Goal: Transaction & Acquisition: Obtain resource

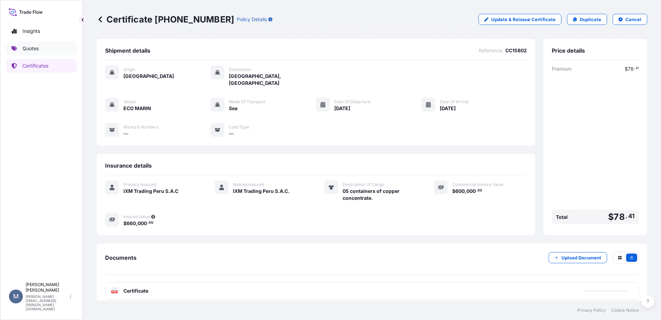
click at [52, 40] on div "Insights Quotes Certificates" at bounding box center [41, 148] width 71 height 260
click at [31, 52] on p "Quotes" at bounding box center [30, 48] width 16 height 7
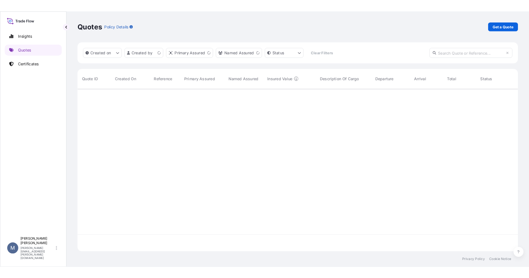
scroll to position [202, 545]
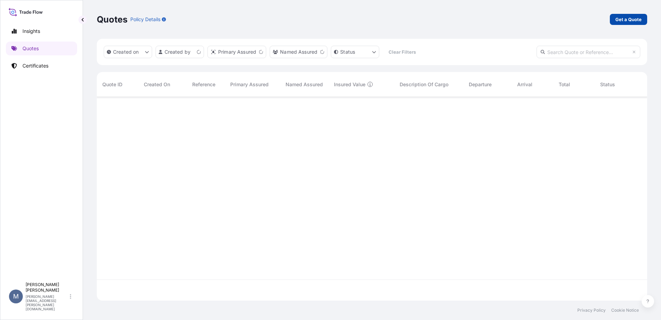
click at [615, 21] on link "Get a Quote" at bounding box center [628, 19] width 37 height 11
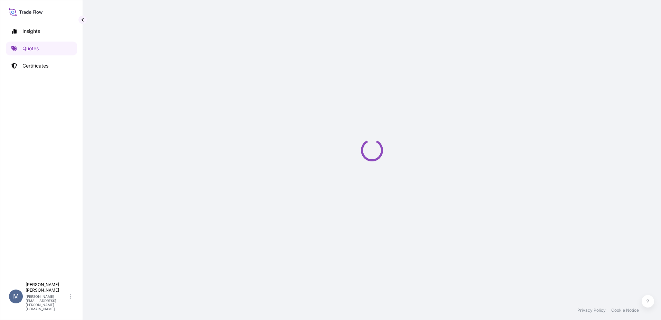
select select "Sea"
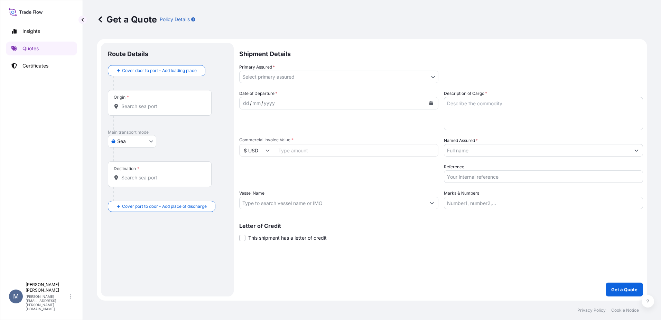
click at [130, 103] on input "Origin *" at bounding box center [162, 106] width 82 height 7
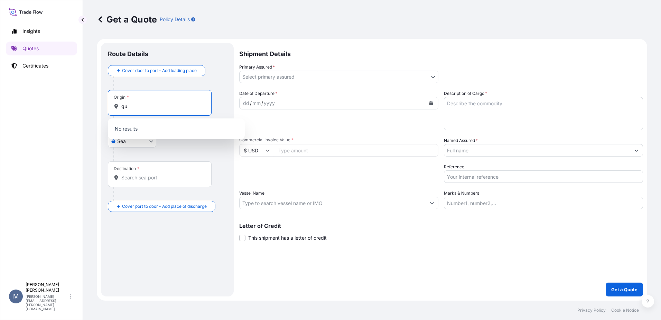
type input "g"
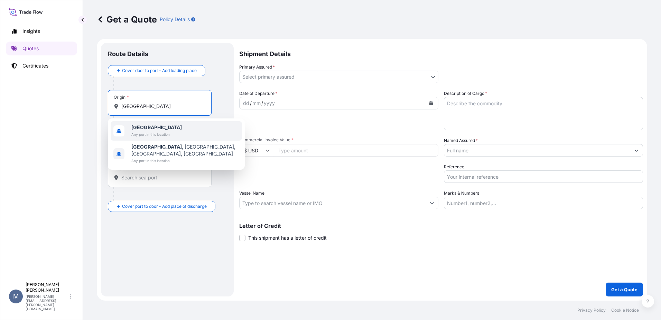
click at [154, 127] on span "[GEOGRAPHIC_DATA]" at bounding box center [156, 127] width 50 height 7
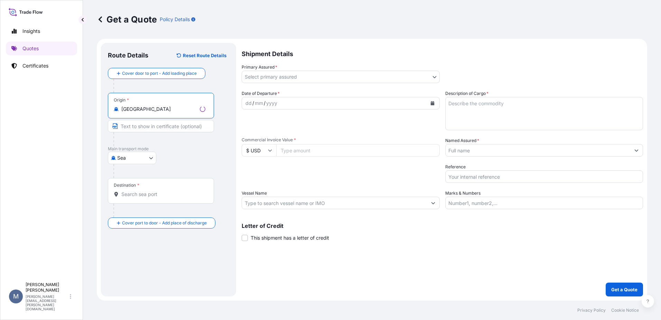
type input "[GEOGRAPHIC_DATA]"
click at [149, 196] on input "Destination *" at bounding box center [163, 194] width 84 height 7
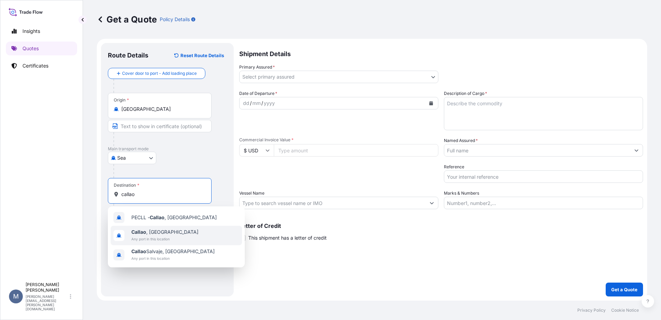
click at [156, 239] on span "Any port in this location" at bounding box center [164, 238] width 67 height 7
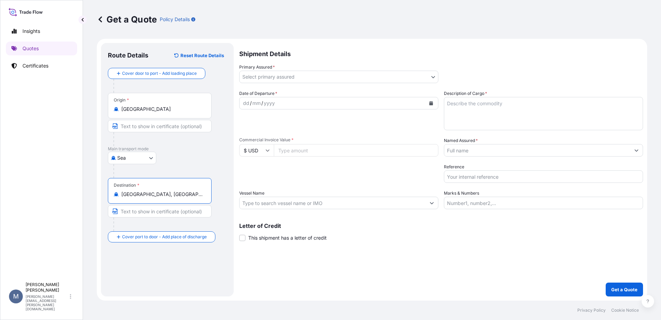
type input "[GEOGRAPHIC_DATA], [GEOGRAPHIC_DATA]"
click at [357, 80] on body "2 options available. 0 options available. 3 options available. Insights Quotes …" at bounding box center [330, 160] width 661 height 320
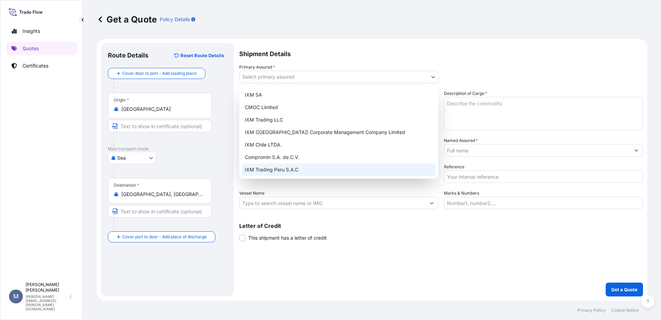
click at [287, 166] on div "IXM Trading Peru S.A.C" at bounding box center [339, 169] width 194 height 12
select select "31855"
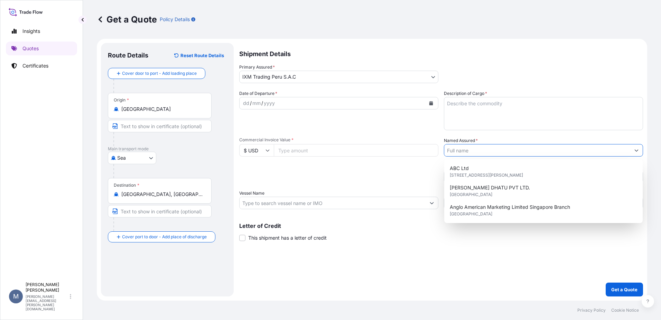
click at [483, 151] on input "Named Assured *" at bounding box center [537, 150] width 186 height 12
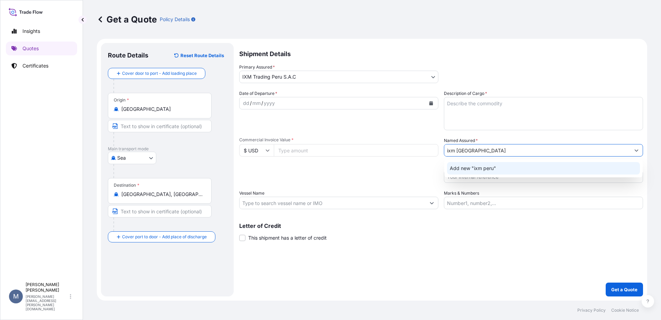
click at [483, 151] on body "3 options available. 2 options available. 0 options available. 1 option availab…" at bounding box center [330, 160] width 661 height 320
drag, startPoint x: 483, startPoint y: 151, endPoint x: 455, endPoint y: 150, distance: 27.4
click at [455, 150] on input "ixm [GEOGRAPHIC_DATA]" at bounding box center [537, 150] width 186 height 12
click at [458, 152] on input "ixm trading" at bounding box center [537, 150] width 186 height 12
drag, startPoint x: 476, startPoint y: 148, endPoint x: 436, endPoint y: 147, distance: 39.8
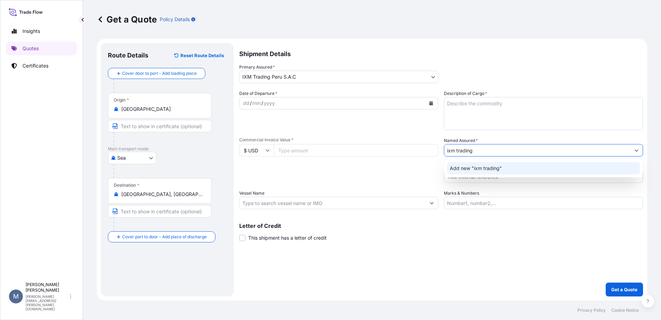
click at [436, 147] on div "Date of Departure * dd / mm / yyyy Cargo Category * Metals of every type and de…" at bounding box center [441, 149] width 404 height 119
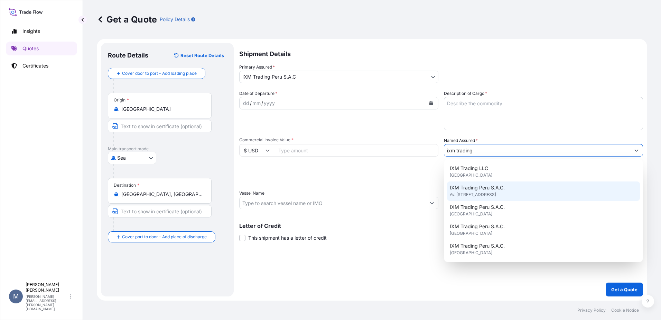
click at [548, 195] on div "IXM Trading Peru S.A.C. Av. [STREET_ADDRESS]" at bounding box center [543, 190] width 193 height 19
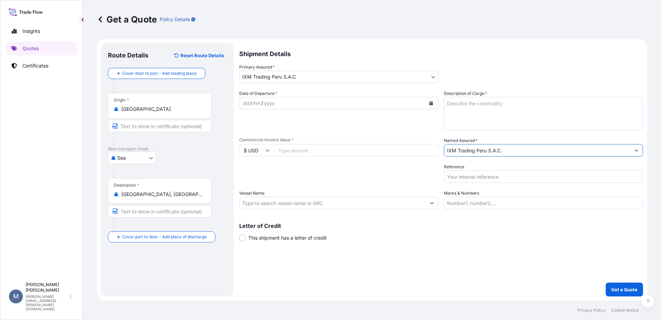
type input "IXM Trading Peru S.A.C."
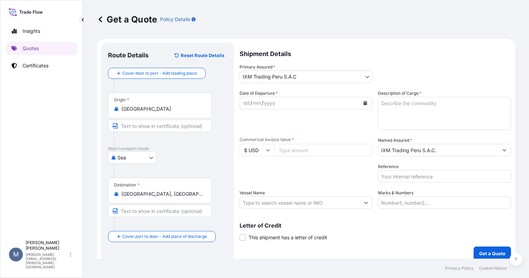
click at [295, 104] on div "dd / mm / yyyy" at bounding box center [300, 103] width 120 height 12
click at [320, 104] on div "dd / mm / yyyy" at bounding box center [300, 103] width 120 height 12
click at [320, 101] on div "dd / mm / yyyy" at bounding box center [300, 103] width 120 height 12
click at [270, 102] on div "yyyy" at bounding box center [269, 103] width 12 height 8
click at [254, 102] on div "mm" at bounding box center [257, 103] width 10 height 8
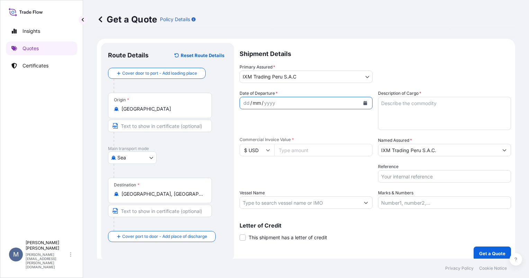
click at [359, 105] on button "Calendar" at bounding box center [364, 103] width 11 height 11
click at [361, 105] on button "Calendar" at bounding box center [364, 103] width 11 height 11
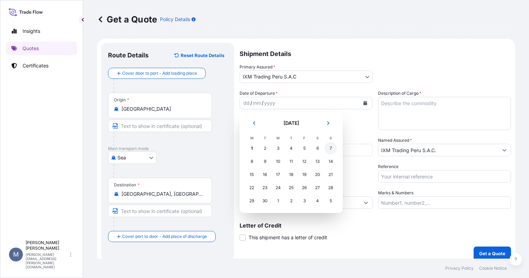
click at [328, 148] on div "7" at bounding box center [330, 148] width 12 height 12
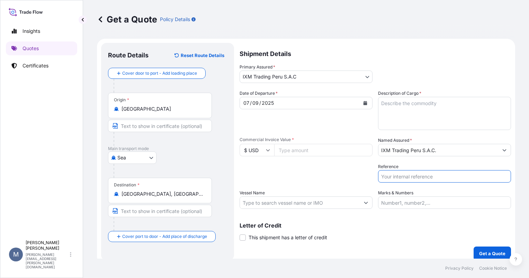
click at [414, 176] on input "Reference" at bounding box center [444, 176] width 133 height 12
type input "AUC1285"
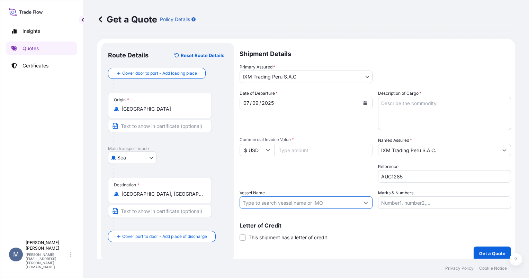
click at [305, 200] on input "Vessel Name" at bounding box center [300, 202] width 120 height 12
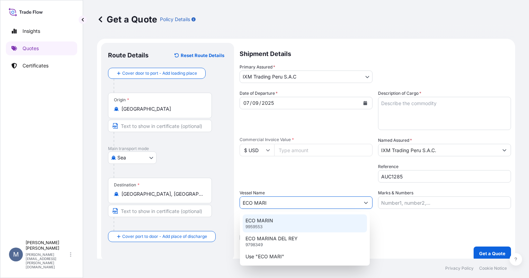
click at [284, 220] on div "ECO MARIN 9959553" at bounding box center [304, 223] width 124 height 18
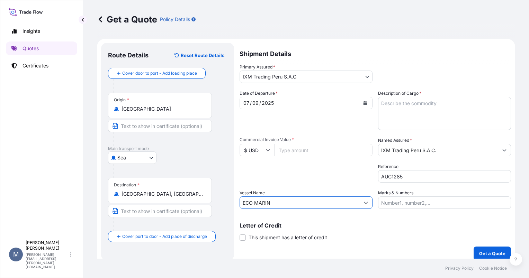
type input "ECO MARIN"
click at [384, 118] on textarea "Description of Cargo *" at bounding box center [444, 113] width 133 height 33
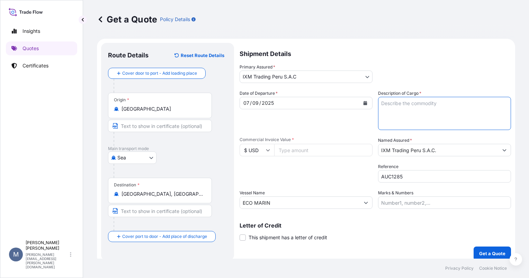
click at [408, 117] on textarea "Description of Cargo *" at bounding box center [444, 113] width 133 height 33
paste textarea "05 containers of copper concentrate."
drag, startPoint x: 384, startPoint y: 103, endPoint x: 402, endPoint y: 102, distance: 17.6
click at [384, 102] on textarea "05 containers of copper concentrate." at bounding box center [444, 113] width 133 height 33
drag, startPoint x: 433, startPoint y: 103, endPoint x: 419, endPoint y: 101, distance: 14.7
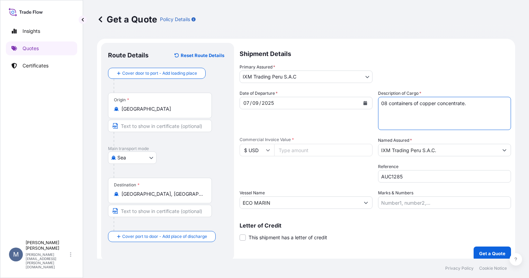
click at [419, 101] on textarea "08 containers of copper concentrate." at bounding box center [444, 113] width 133 height 33
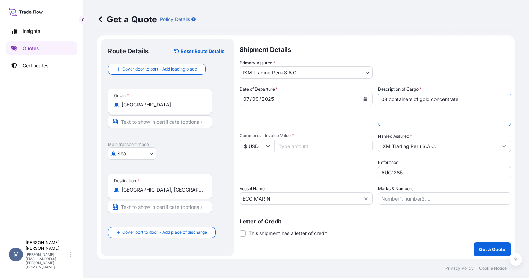
scroll to position [6, 0]
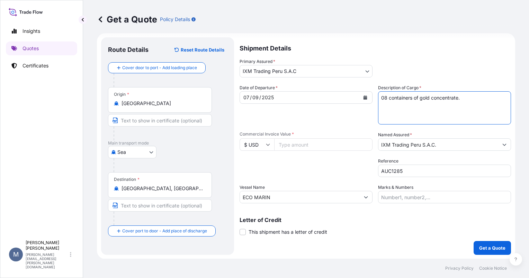
type textarea "08 containers of gold concentrate."
click at [310, 142] on input "Commercial Invoice Value *" at bounding box center [323, 144] width 98 height 12
click at [285, 145] on input "Commercial Invoice Value *" at bounding box center [323, 144] width 98 height 12
type input "535000"
click at [499, 252] on button "Get a Quote" at bounding box center [491, 248] width 37 height 14
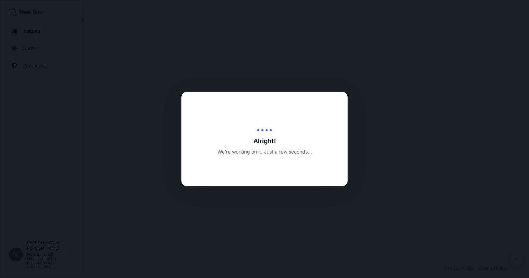
select select "Sea"
select select "31855"
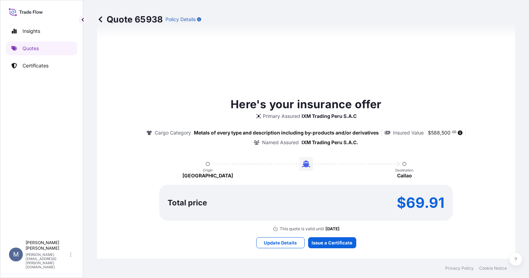
scroll to position [375, 0]
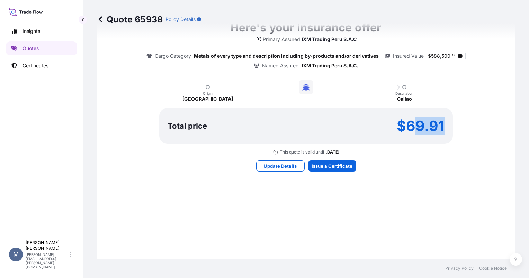
drag, startPoint x: 425, startPoint y: 127, endPoint x: 408, endPoint y: 125, distance: 17.0
click at [408, 125] on div "Total price $69.91" at bounding box center [305, 126] width 293 height 36
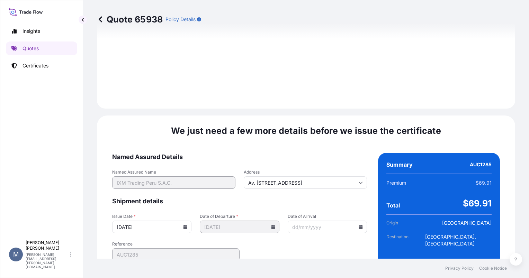
scroll to position [772, 0]
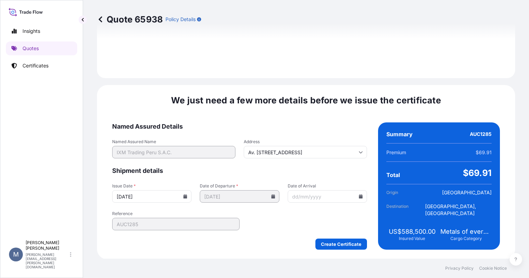
click at [320, 197] on input "Date of Arrival" at bounding box center [326, 196] width 79 height 12
click at [356, 198] on input "Date of Arrival" at bounding box center [326, 196] width 79 height 12
click at [358, 195] on icon at bounding box center [360, 196] width 4 height 4
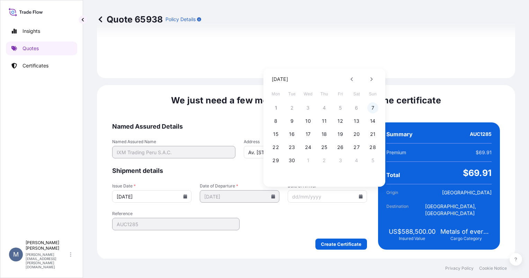
click at [369, 107] on button "7" at bounding box center [372, 107] width 11 height 11
type input "[DATE]"
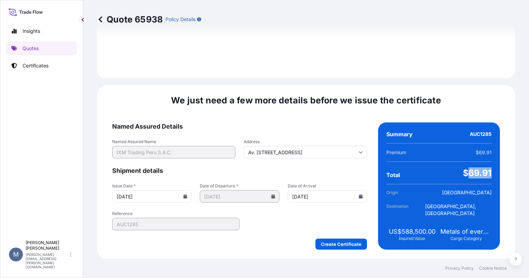
drag, startPoint x: 486, startPoint y: 173, endPoint x: 463, endPoint y: 171, distance: 22.2
click at [463, 171] on span "$69.91" at bounding box center [476, 172] width 29 height 11
copy span "69.91"
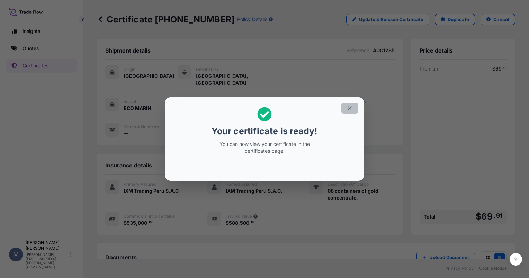
click at [344, 111] on button "button" at bounding box center [349, 108] width 17 height 11
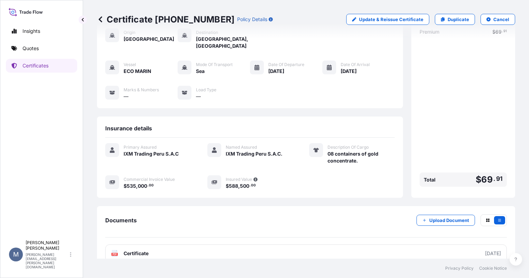
scroll to position [40, 0]
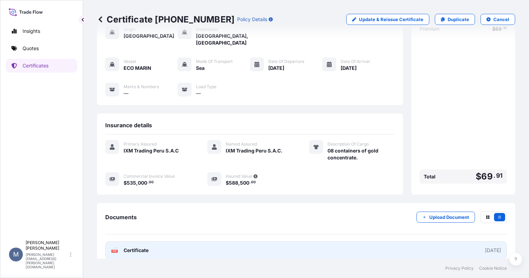
click at [141, 247] on span "Certificate" at bounding box center [135, 250] width 25 height 7
